Goal: Task Accomplishment & Management: Use online tool/utility

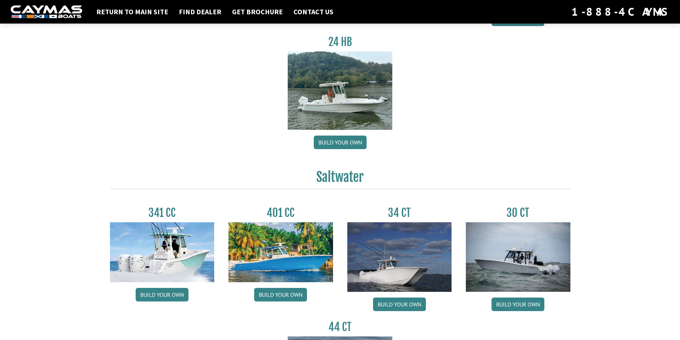
scroll to position [285, 0]
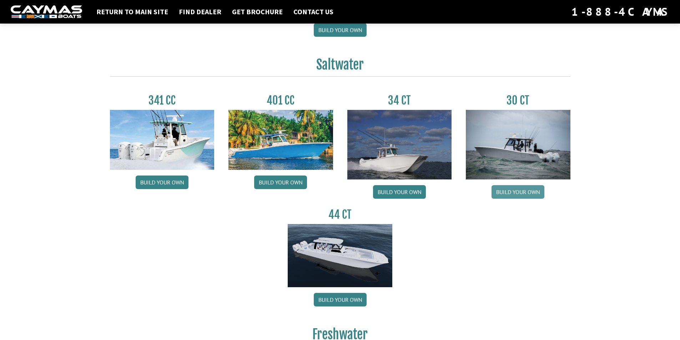
click at [527, 191] on link "Build your own" at bounding box center [517, 192] width 53 height 14
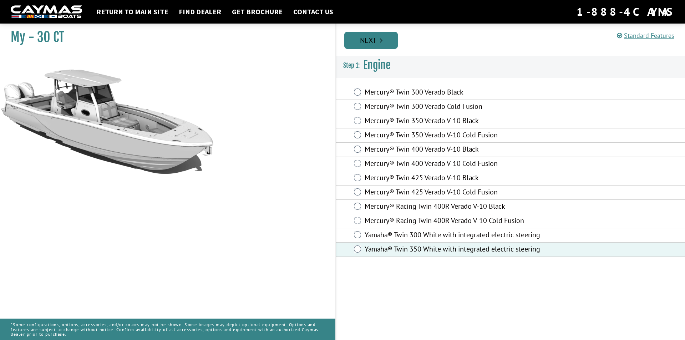
click at [371, 40] on link "Next" at bounding box center [371, 40] width 54 height 17
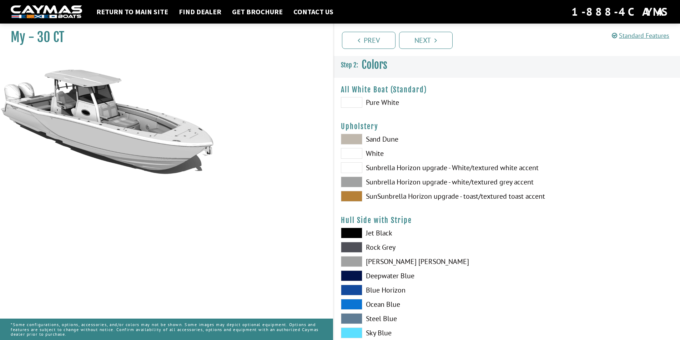
click at [352, 103] on span at bounding box center [351, 102] width 21 height 11
click at [349, 156] on span at bounding box center [351, 153] width 21 height 11
click at [349, 141] on span at bounding box center [351, 139] width 21 height 11
click at [352, 193] on span at bounding box center [351, 196] width 21 height 11
click at [352, 181] on span at bounding box center [351, 182] width 21 height 11
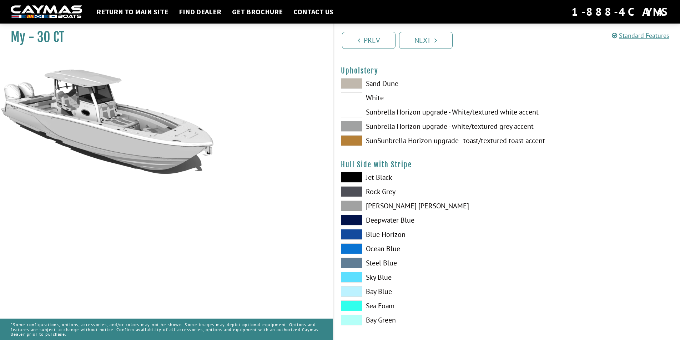
scroll to position [71, 0]
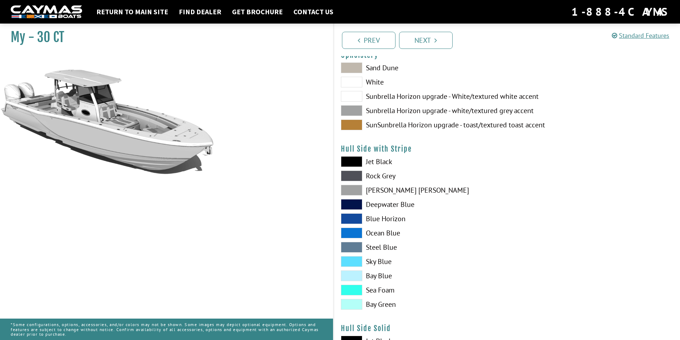
click at [352, 160] on span at bounding box center [351, 161] width 21 height 11
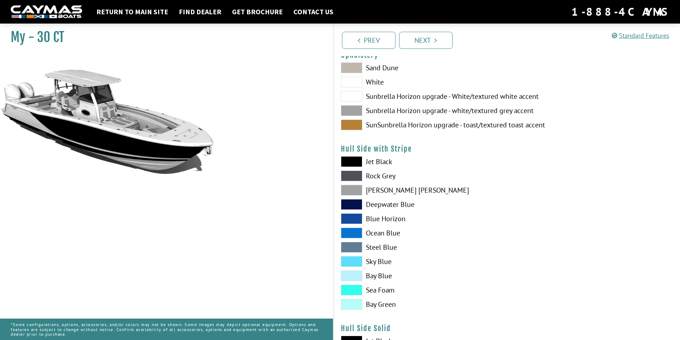
click at [347, 208] on span at bounding box center [351, 204] width 21 height 11
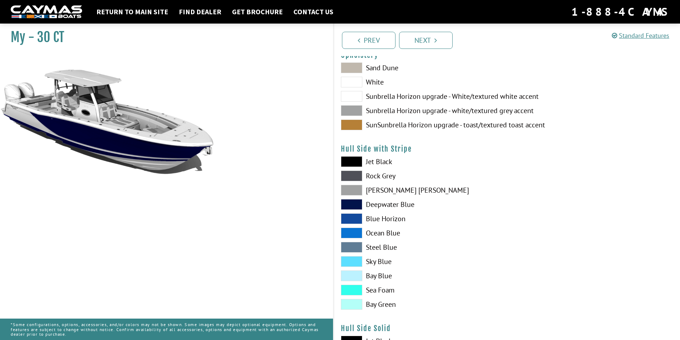
click at [355, 217] on span at bounding box center [351, 218] width 21 height 11
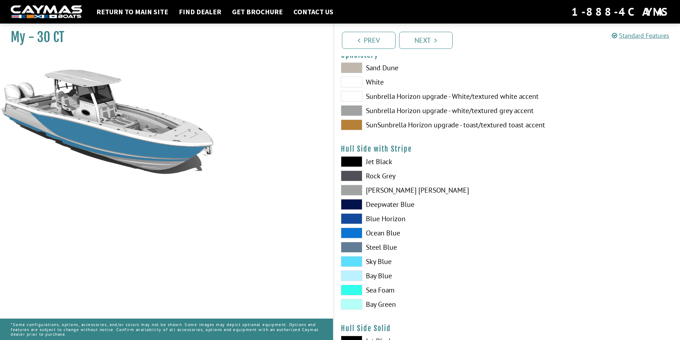
click at [353, 261] on span at bounding box center [351, 261] width 21 height 11
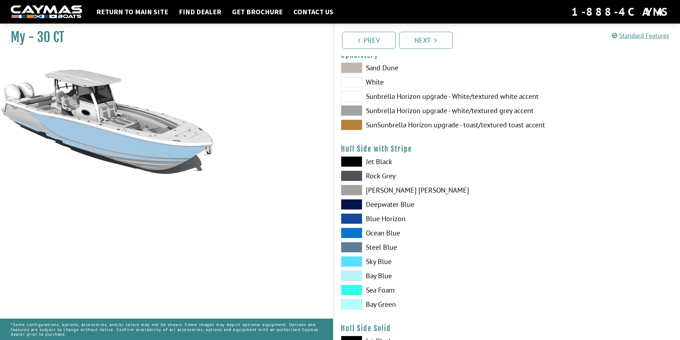
click at [355, 246] on span at bounding box center [351, 247] width 21 height 11
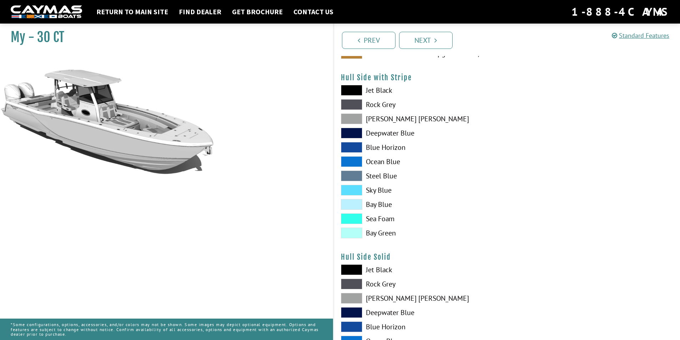
scroll to position [178, 0]
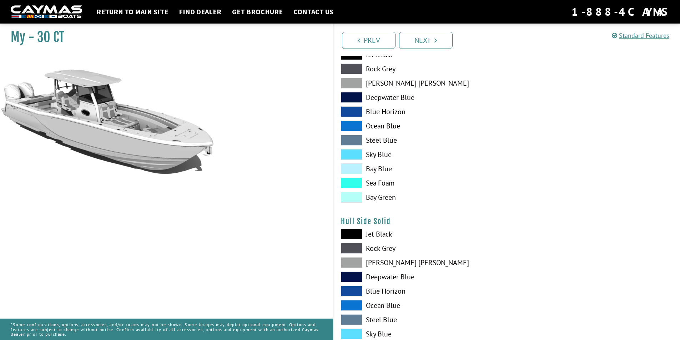
click at [351, 197] on span at bounding box center [351, 197] width 21 height 11
click at [351, 185] on span at bounding box center [351, 183] width 21 height 11
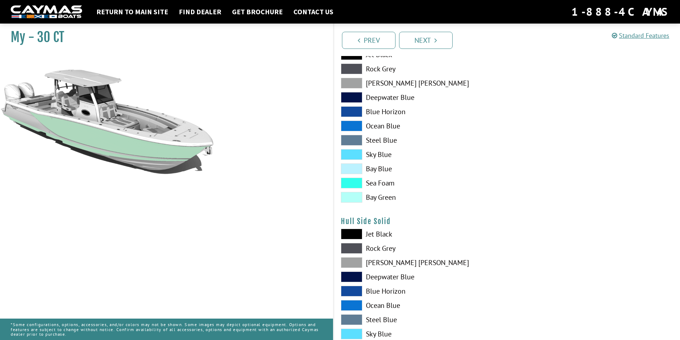
click at [350, 164] on span at bounding box center [351, 168] width 21 height 11
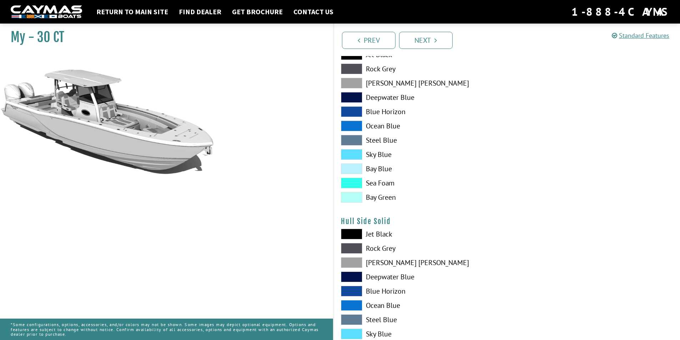
click at [349, 86] on span at bounding box center [351, 83] width 21 height 11
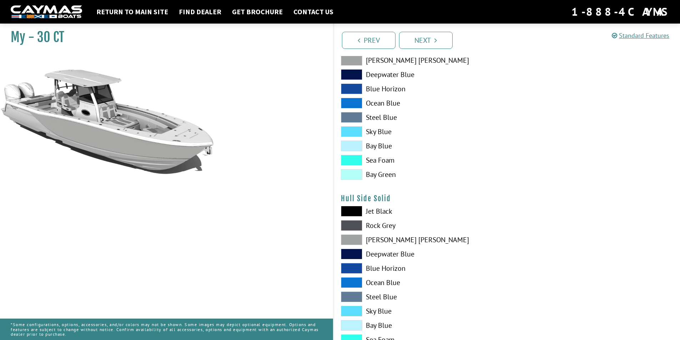
scroll to position [214, 0]
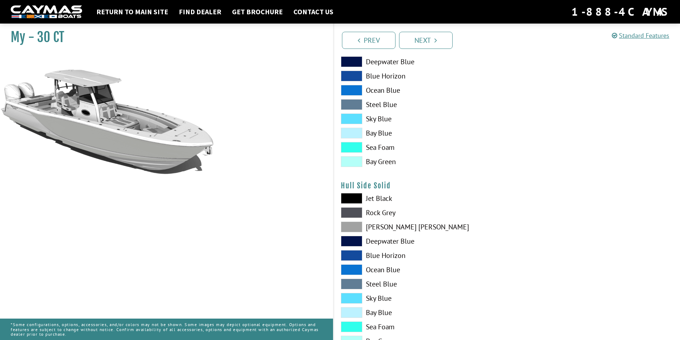
click at [357, 228] on span at bounding box center [351, 227] width 21 height 11
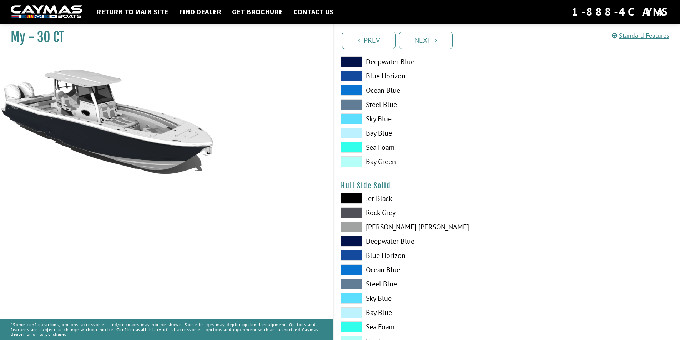
click at [353, 216] on span at bounding box center [351, 212] width 21 height 11
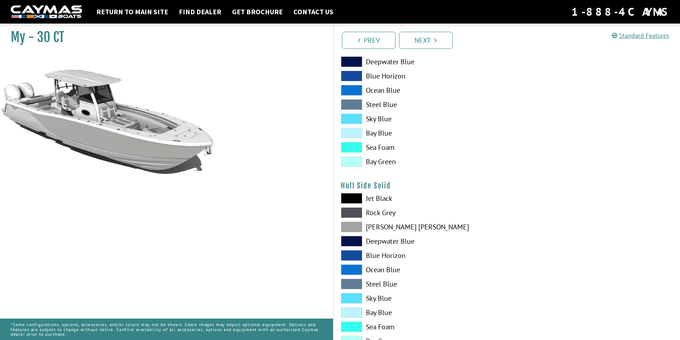
click at [353, 229] on span at bounding box center [351, 227] width 21 height 11
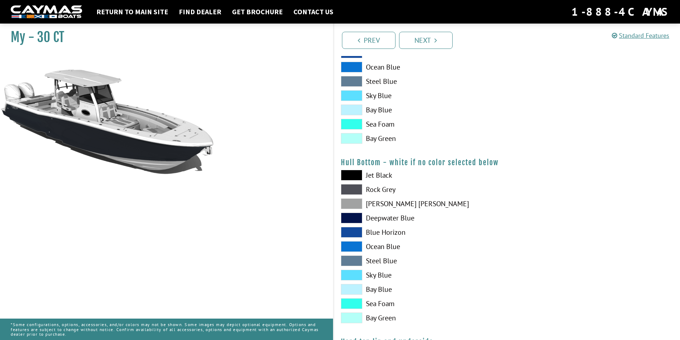
scroll to position [428, 0]
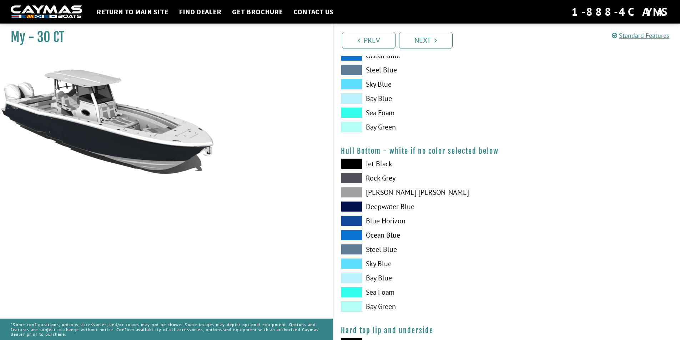
click at [351, 167] on span at bounding box center [351, 163] width 21 height 11
click at [349, 178] on span at bounding box center [351, 178] width 21 height 11
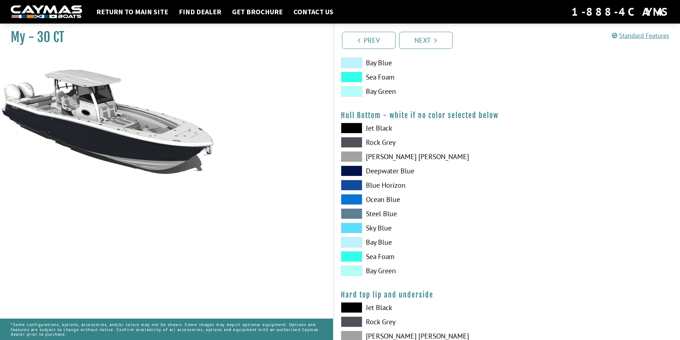
click at [355, 157] on span at bounding box center [351, 156] width 21 height 11
click at [352, 176] on span at bounding box center [351, 171] width 21 height 11
click at [353, 144] on span at bounding box center [351, 142] width 21 height 11
click at [354, 155] on span at bounding box center [351, 156] width 21 height 11
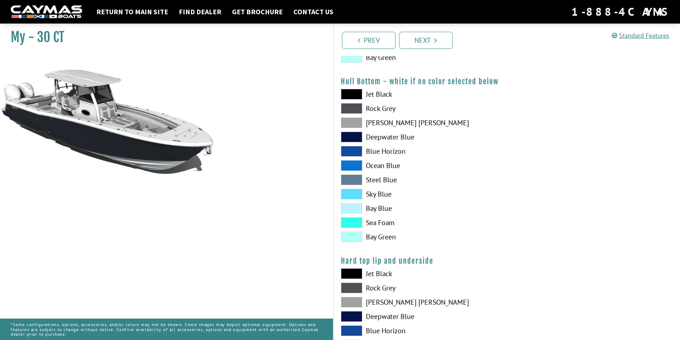
scroll to position [606, 0]
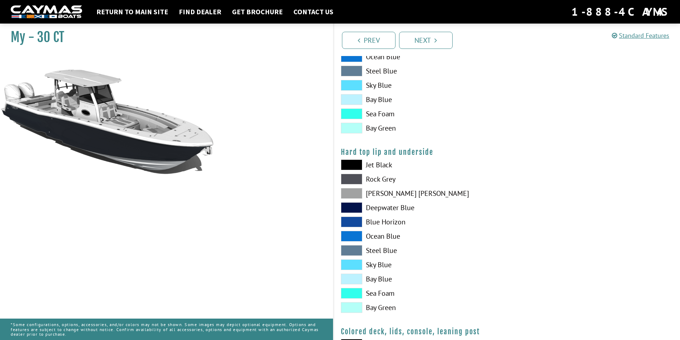
click at [351, 176] on span at bounding box center [351, 179] width 21 height 11
click at [349, 164] on span at bounding box center [351, 164] width 21 height 11
click at [351, 180] on span at bounding box center [351, 179] width 21 height 11
click at [351, 189] on span at bounding box center [351, 193] width 21 height 11
click at [352, 208] on span at bounding box center [351, 207] width 21 height 11
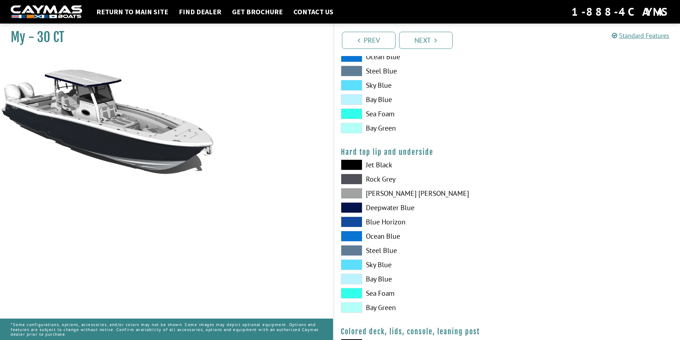
click at [351, 246] on span at bounding box center [351, 250] width 21 height 11
click at [353, 180] on span at bounding box center [351, 179] width 21 height 11
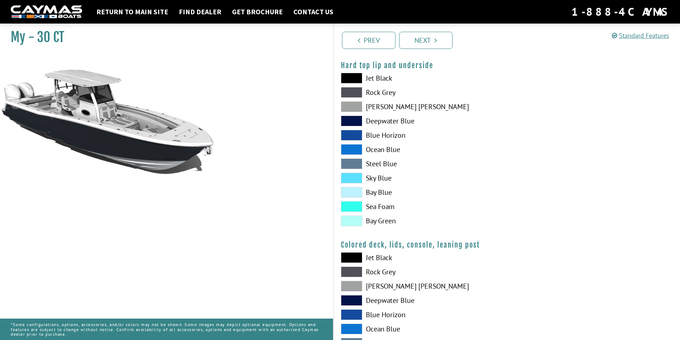
scroll to position [749, 0]
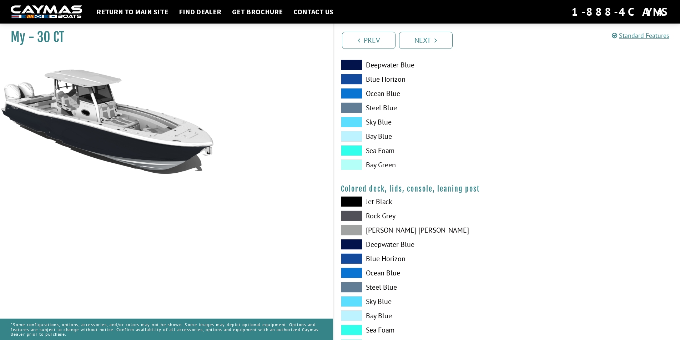
click at [351, 213] on span at bounding box center [351, 215] width 21 height 11
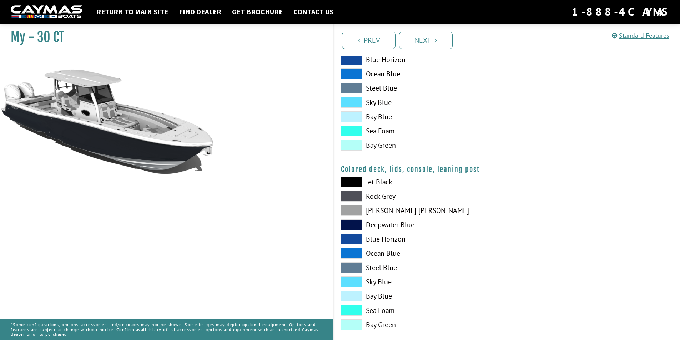
scroll to position [779, 0]
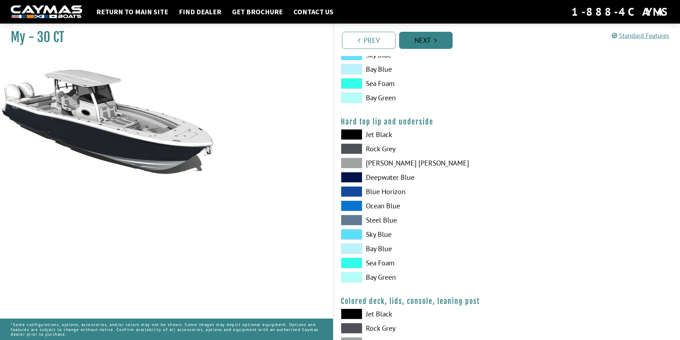
click at [426, 40] on link "Next" at bounding box center [426, 40] width 54 height 17
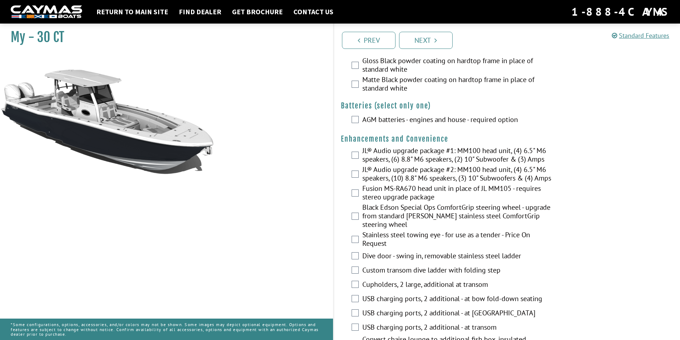
scroll to position [178, 0]
click at [350, 125] on div "AGM batteries - engines and house - required option" at bounding box center [507, 120] width 346 height 14
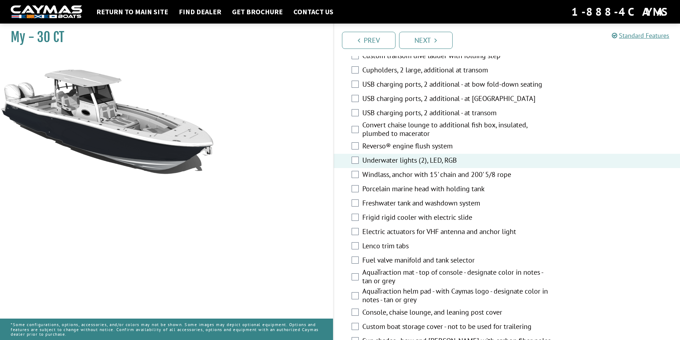
scroll to position [357, 0]
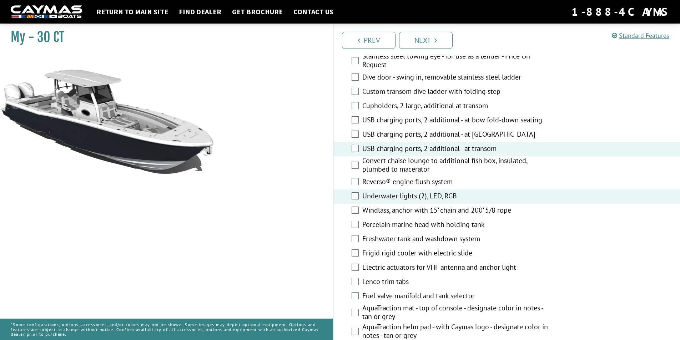
click at [359, 109] on div "Cupholders, 2 large, additional at transom" at bounding box center [507, 106] width 346 height 14
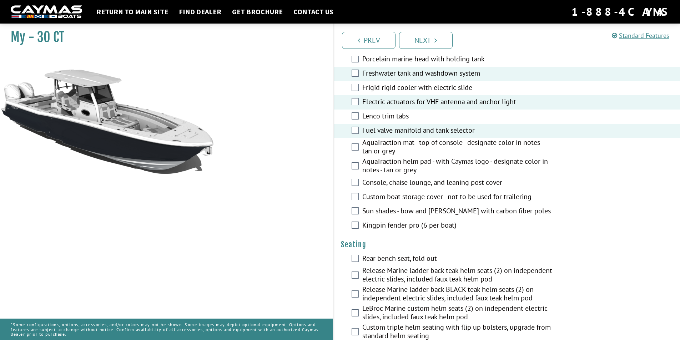
scroll to position [535, 0]
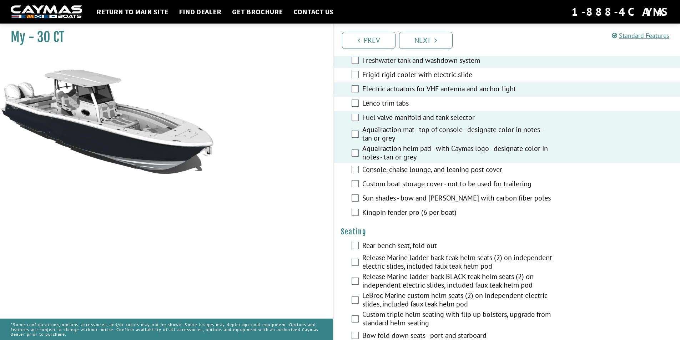
click at [354, 192] on div "Custom boat storage cover - not to be used for trailering" at bounding box center [507, 184] width 346 height 14
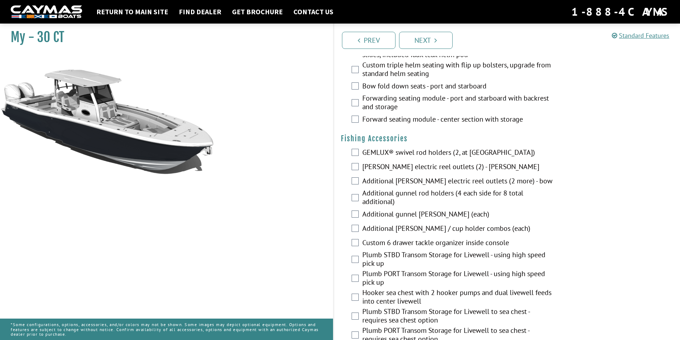
scroll to position [785, 0]
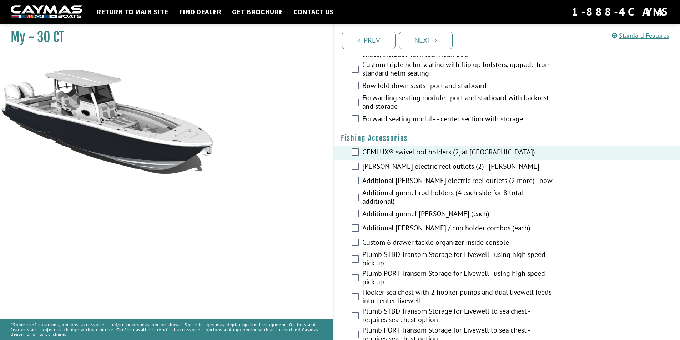
click at [355, 165] on div "[PERSON_NAME] electric reel outlets (2) - [PERSON_NAME]" at bounding box center [507, 167] width 346 height 14
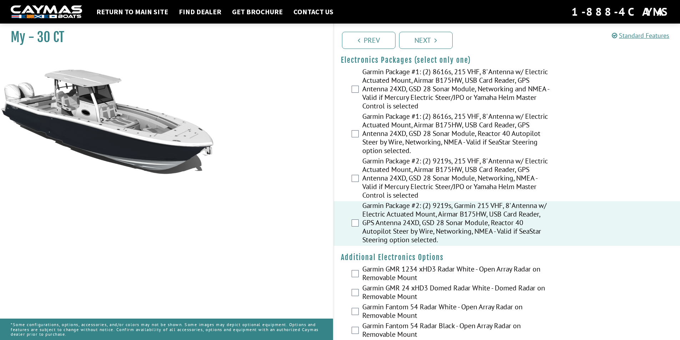
scroll to position [1106, 0]
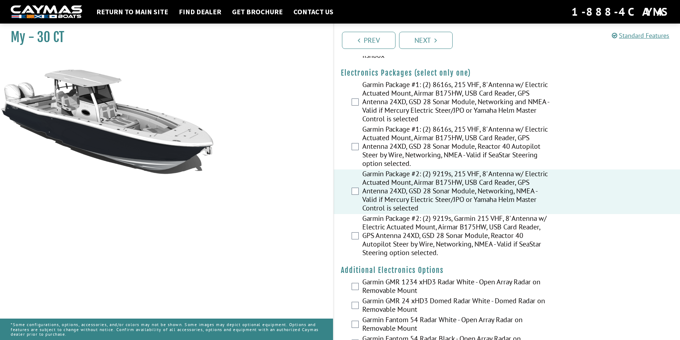
click at [358, 231] on div "Garmin Package #2: (2) 9219s, Garmin 215 VHF, 8' Antenna w/ Electric Actuated M…" at bounding box center [507, 236] width 346 height 45
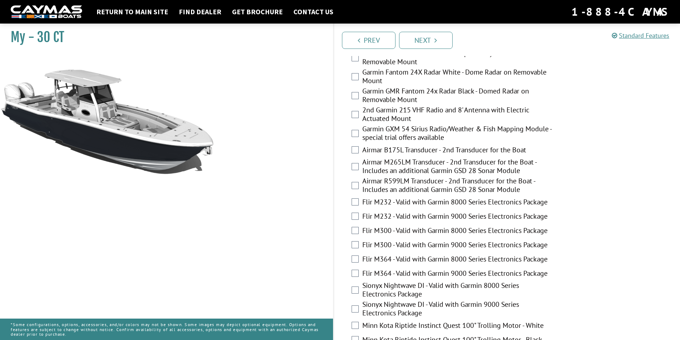
scroll to position [1465, 0]
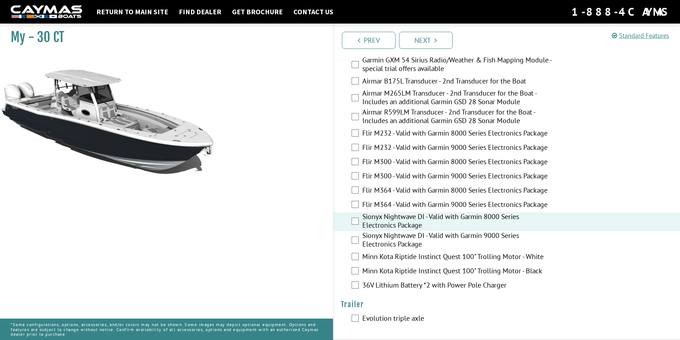
click at [349, 275] on div "Minn Kota Riptide Instinct Quest 100" Trolling Motor - Black" at bounding box center [507, 271] width 346 height 14
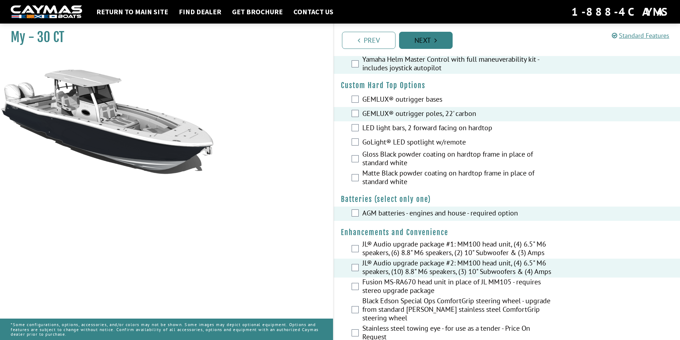
scroll to position [73, 0]
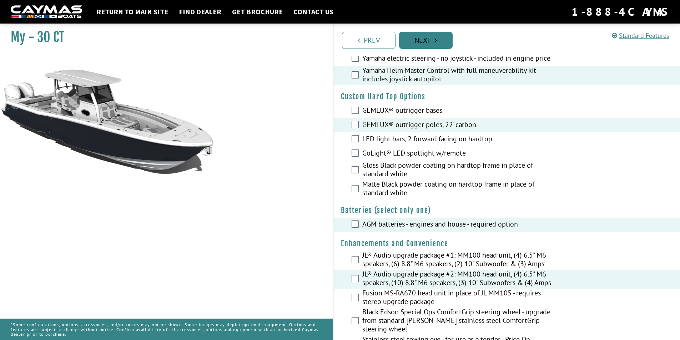
click at [431, 37] on link "Next" at bounding box center [426, 40] width 54 height 17
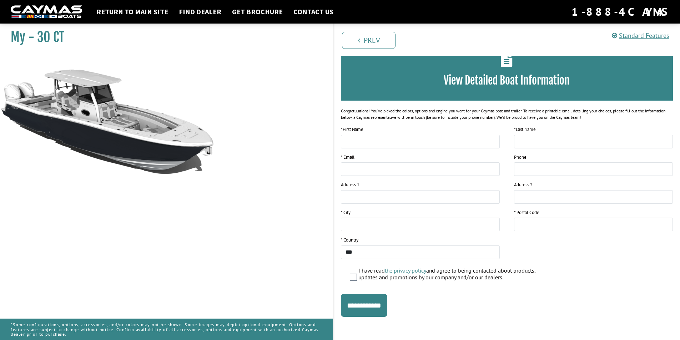
scroll to position [43, 0]
